Goal: Task Accomplishment & Management: Complete application form

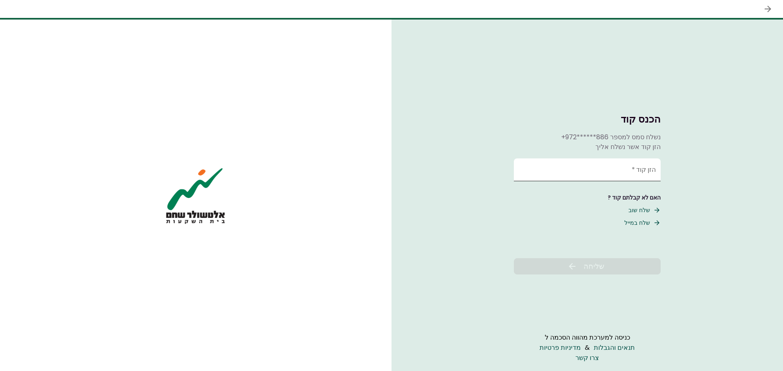
click at [625, 164] on input "הזן קוד   *" at bounding box center [587, 170] width 147 height 23
type input "******"
click at [592, 264] on span "שליחה" at bounding box center [593, 266] width 21 height 11
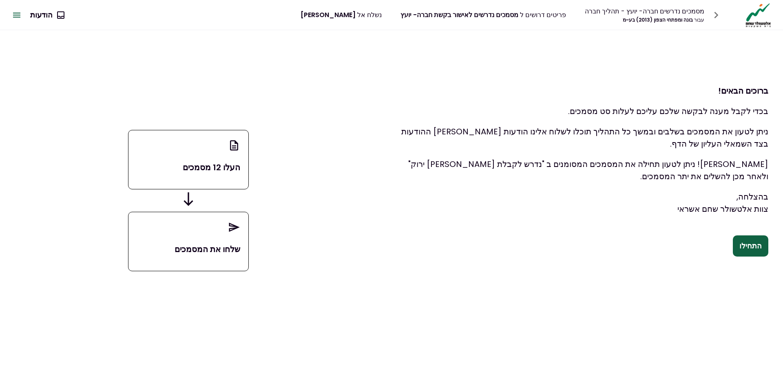
click at [174, 160] on div "העלו 12 מסמכים" at bounding box center [188, 160] width 121 height 60
click at [183, 252] on p "שלחו את המסמכים" at bounding box center [189, 249] width 104 height 12
click at [751, 245] on button "התחילו" at bounding box center [750, 246] width 35 height 21
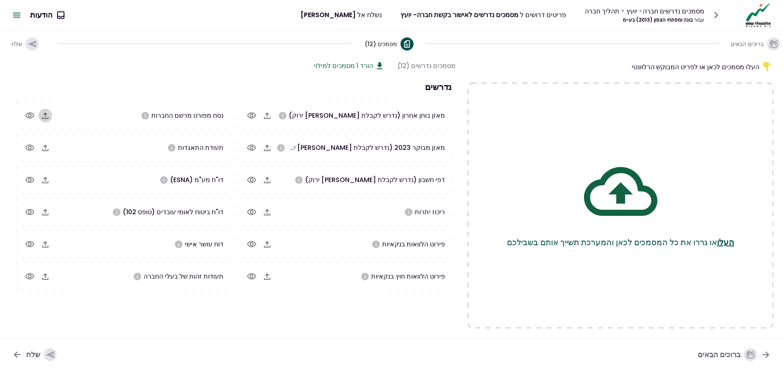
click at [45, 118] on icon "button" at bounding box center [45, 116] width 10 height 10
click at [44, 148] on icon "button" at bounding box center [39, 148] width 10 height 10
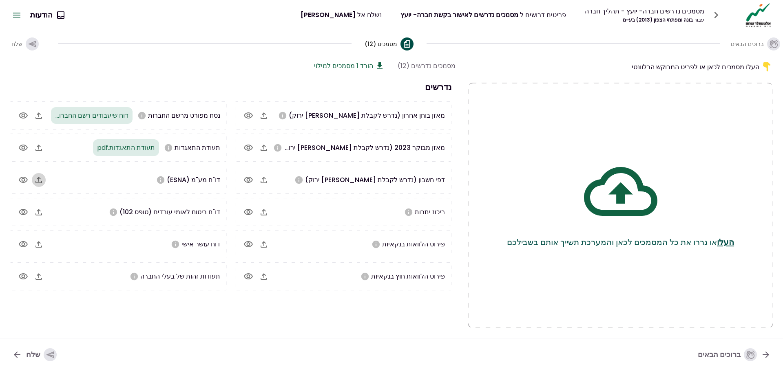
click at [44, 180] on icon "button" at bounding box center [39, 180] width 10 height 10
click at [28, 242] on icon "button" at bounding box center [23, 244] width 9 height 6
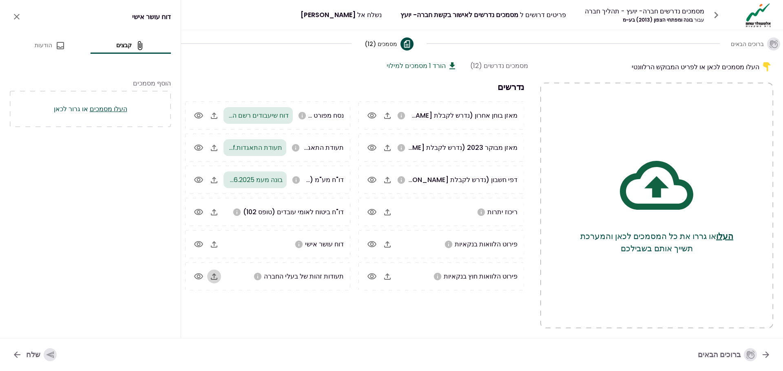
click at [214, 277] on icon "button" at bounding box center [214, 277] width 7 height 7
click at [215, 275] on icon "button" at bounding box center [214, 277] width 7 height 7
click at [387, 117] on icon "button" at bounding box center [387, 116] width 7 height 7
click at [387, 113] on icon "button" at bounding box center [387, 116] width 7 height 7
click at [388, 146] on icon "button" at bounding box center [387, 148] width 7 height 7
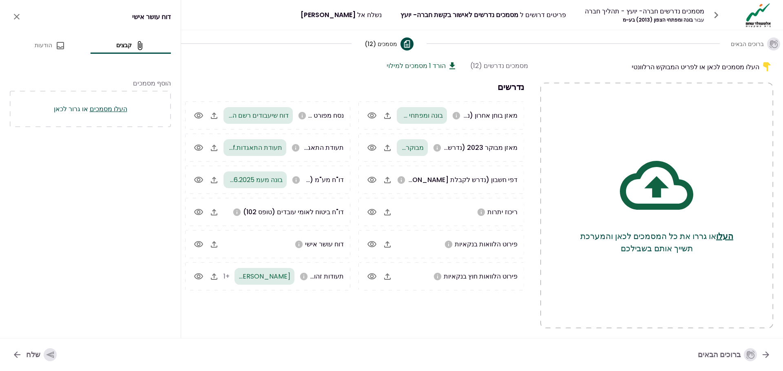
click at [386, 212] on icon "button" at bounding box center [387, 212] width 10 height 10
click at [483, 15] on span "מסמכים נדרשים לאישור בקשת חברה- יועץ" at bounding box center [459, 14] width 118 height 9
click at [434, 64] on button "הורד 1 מסמכים למילוי" at bounding box center [421, 66] width 71 height 10
click at [42, 46] on button "הודעות" at bounding box center [50, 46] width 81 height 10
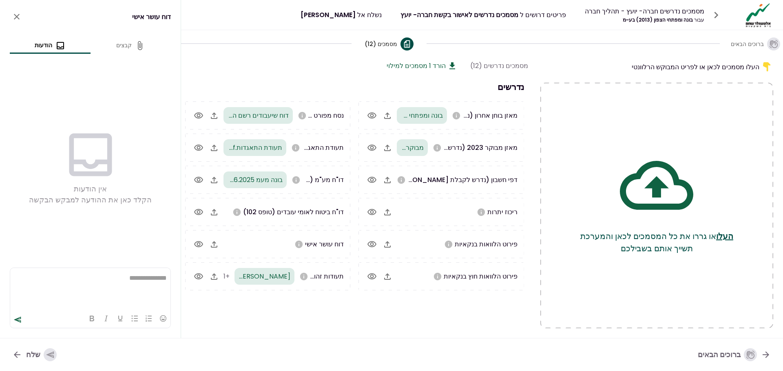
click at [137, 45] on icon "document detail tabs" at bounding box center [140, 46] width 10 height 10
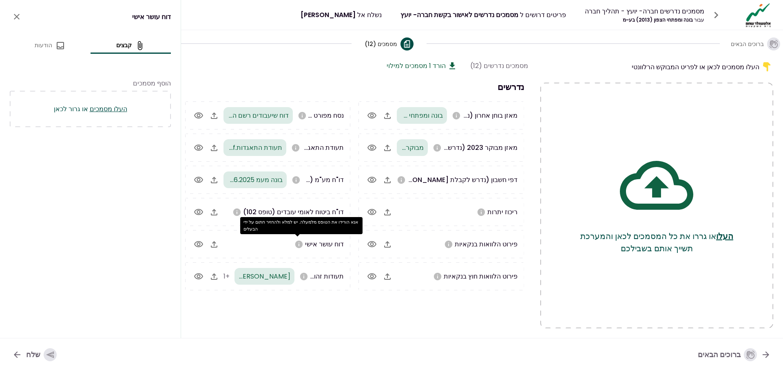
click at [298, 245] on icon "אנא הורידו את הטופס מלמעלה. יש למלא ולהחזיר חתום על ידי הבעלים" at bounding box center [298, 244] width 7 height 7
click at [603, 63] on div "העלו מסמכים לכאן או לפריט המבוקש הרלוונטי" at bounding box center [656, 67] width 233 height 12
click at [388, 214] on icon "button" at bounding box center [387, 212] width 10 height 10
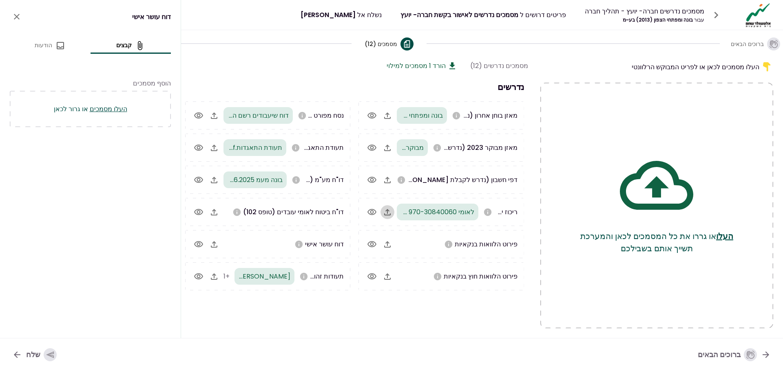
click at [386, 213] on icon "button" at bounding box center [387, 212] width 10 height 10
click at [388, 210] on icon "button" at bounding box center [387, 212] width 7 height 7
click at [386, 212] on icon "button" at bounding box center [387, 212] width 10 height 10
click at [386, 243] on icon "button" at bounding box center [387, 244] width 7 height 7
click at [386, 244] on icon "button" at bounding box center [387, 245] width 10 height 10
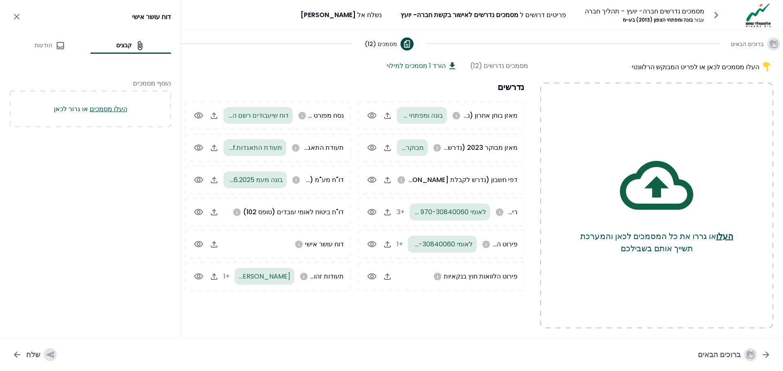
click at [285, 329] on div "העלו מסמכים לכאן או לפריט המבוקש הרלוונטי העלו או גררו את כל המסמכים לכאן והמער…" at bounding box center [482, 198] width 602 height 282
